Goal: Check status: Check status

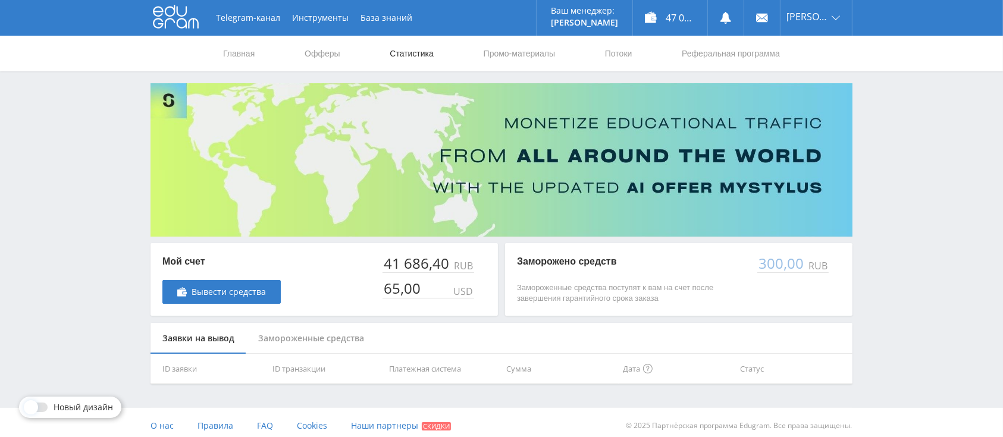
click at [409, 46] on link "Статистика" at bounding box center [411, 54] width 46 height 36
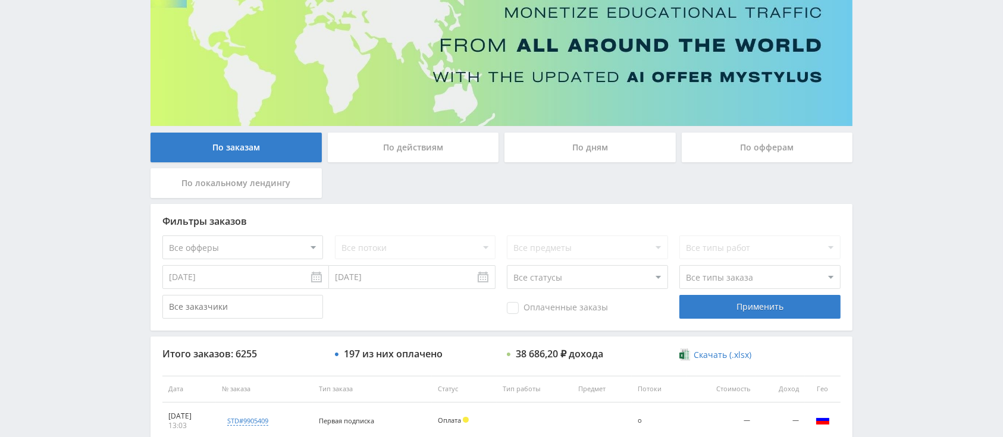
scroll to position [269, 0]
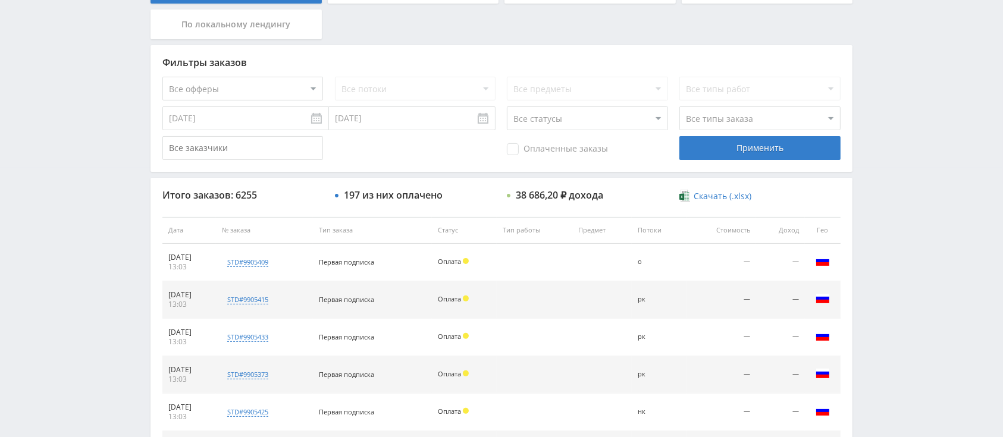
click at [261, 61] on div "Фильтры заказов" at bounding box center [501, 62] width 678 height 11
click at [278, 87] on select "Все офферы MyStylus MyStylus - Revshare Кэмп Studybay Автор24 Studybay Brazil S…" at bounding box center [242, 89] width 161 height 24
select select "340"
click at [745, 151] on div "Применить" at bounding box center [759, 148] width 161 height 24
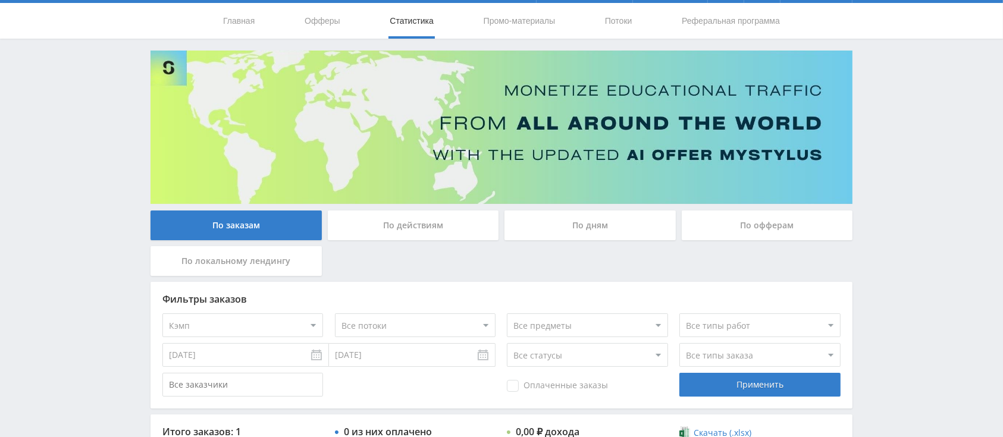
scroll to position [0, 0]
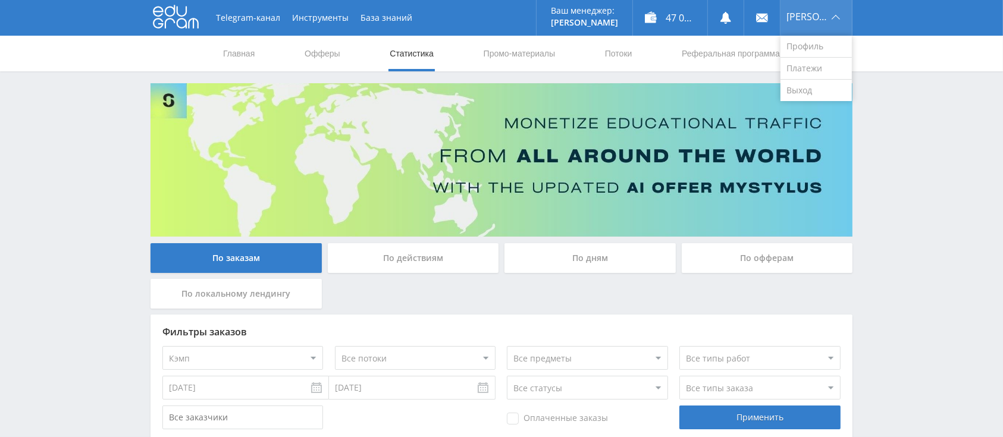
click at [804, 26] on div "[PERSON_NAME]" at bounding box center [816, 18] width 71 height 36
click at [820, 96] on link "Выход" at bounding box center [816, 90] width 71 height 21
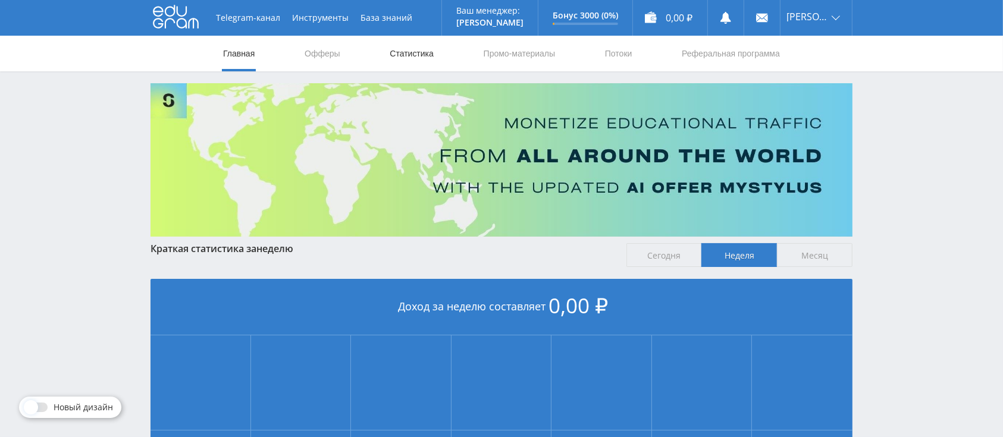
click at [422, 56] on link "Статистика" at bounding box center [411, 54] width 46 height 36
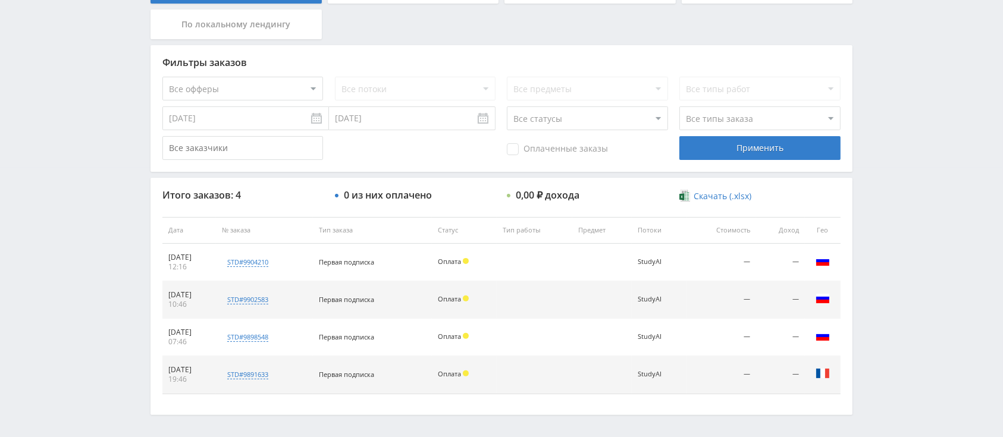
scroll to position [312, 0]
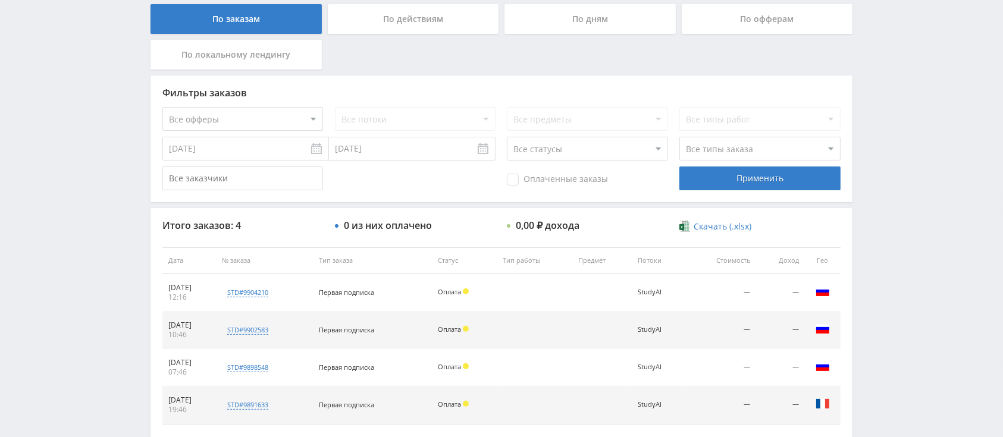
scroll to position [312, 0]
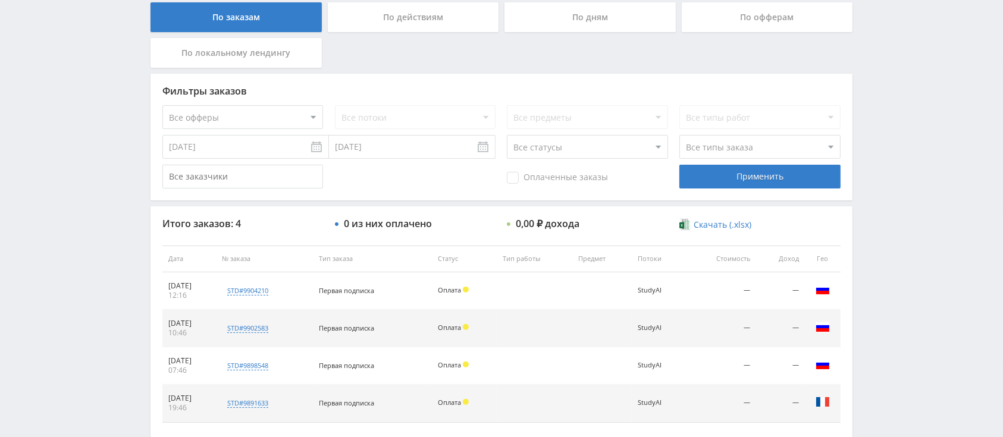
scroll to position [312, 0]
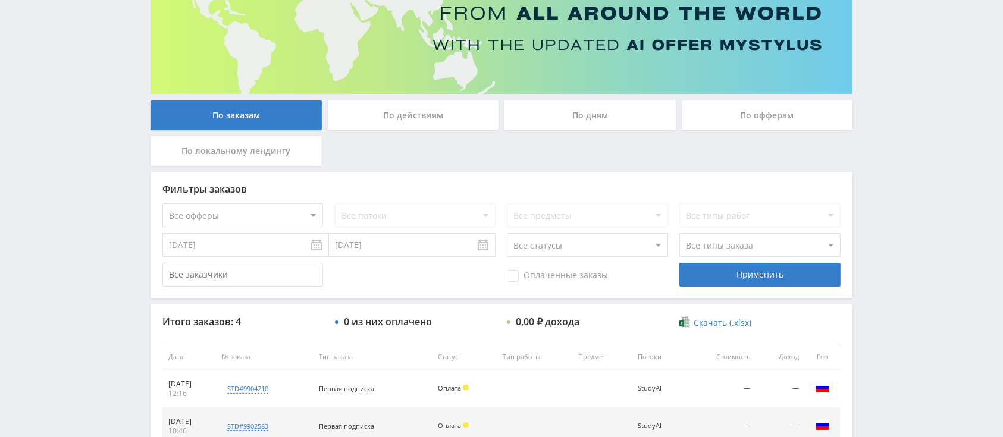
scroll to position [312, 0]
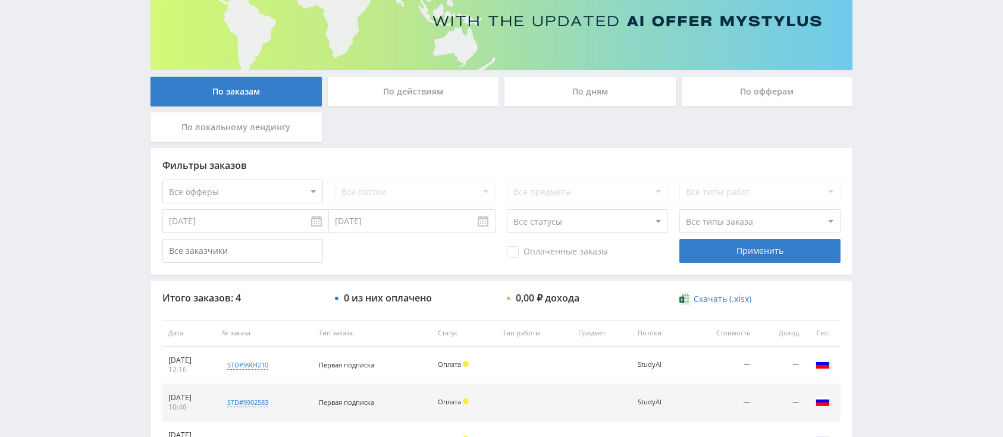
scroll to position [312, 0]
